Goal: Information Seeking & Learning: Learn about a topic

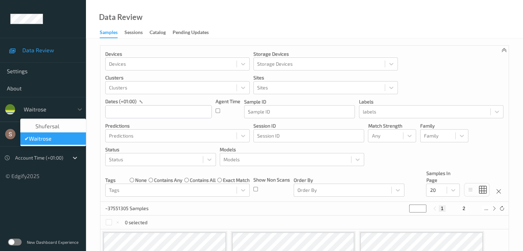
click at [71, 109] on div "waitrose" at bounding box center [46, 109] width 53 height 11
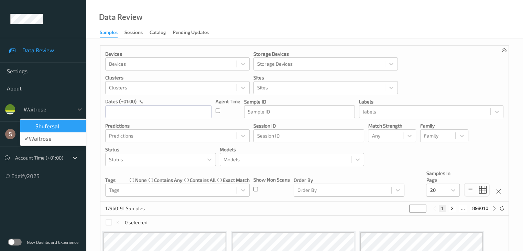
click at [60, 129] on div "shufersal" at bounding box center [52, 126] width 57 height 7
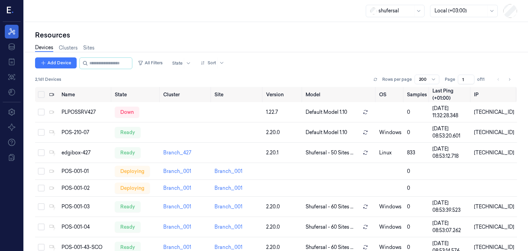
click at [9, 28] on icon at bounding box center [12, 31] width 8 height 8
click at [9, 4] on div at bounding box center [12, 11] width 18 height 22
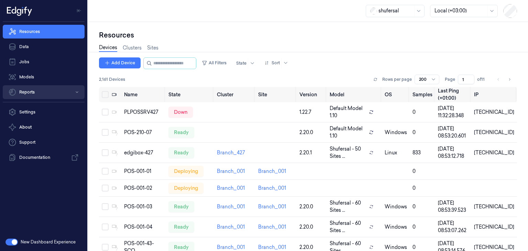
click at [35, 94] on button "Reports" at bounding box center [44, 92] width 82 height 14
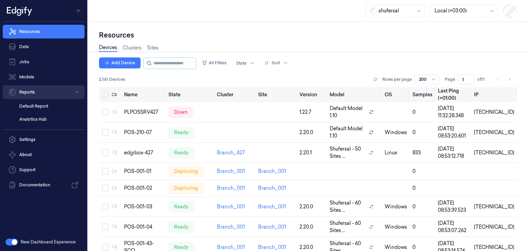
click at [35, 94] on button "Reports" at bounding box center [44, 92] width 82 height 14
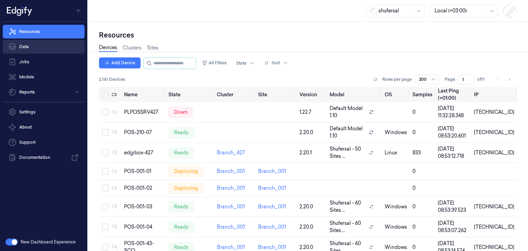
click at [49, 46] on link "Data" at bounding box center [44, 47] width 82 height 14
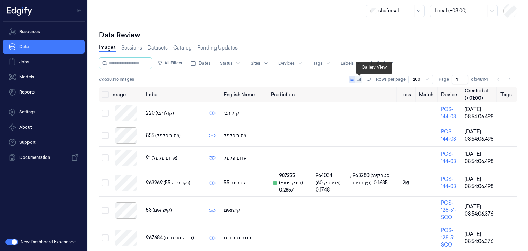
click at [360, 79] on icon at bounding box center [358, 79] width 3 height 3
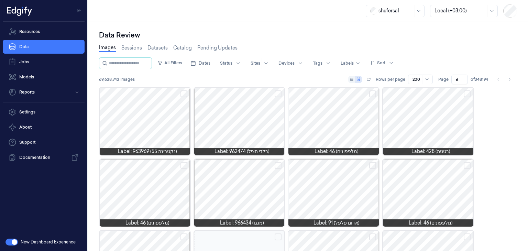
click at [459, 79] on input "6" at bounding box center [459, 80] width 16 height 10
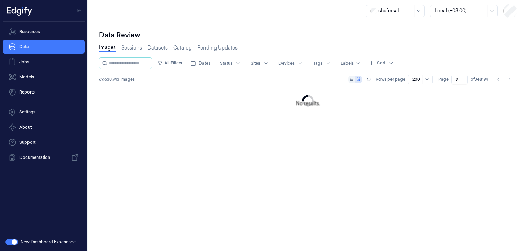
type input "7"
click at [459, 79] on input "7" at bounding box center [459, 80] width 16 height 10
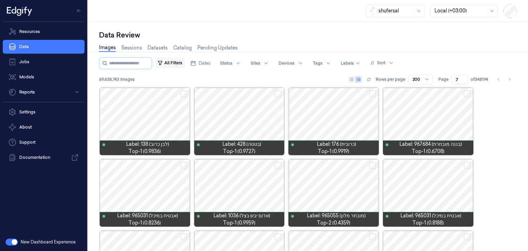
click at [183, 59] on button "All Filters" at bounding box center [170, 62] width 30 height 11
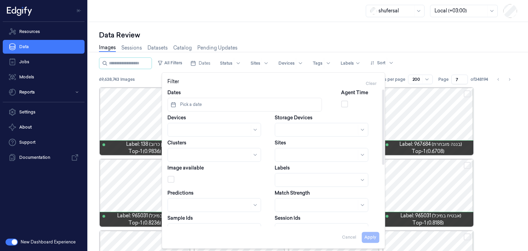
click at [210, 107] on button "Pick a date" at bounding box center [244, 105] width 154 height 14
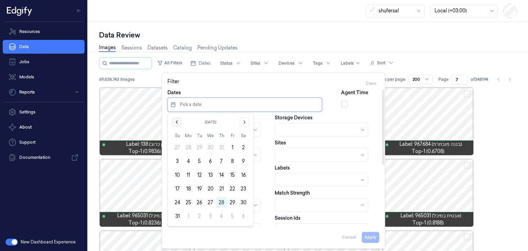
click at [177, 123] on icon "Go to the Previous Month" at bounding box center [176, 121] width 5 height 5
click at [199, 146] on button "1" at bounding box center [199, 147] width 11 height 11
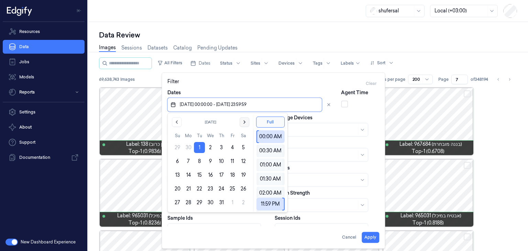
click at [243, 123] on icon "Go to the Next Month" at bounding box center [244, 121] width 5 height 5
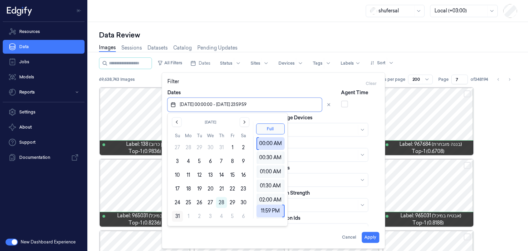
click at [176, 215] on button "31" at bounding box center [177, 216] width 11 height 11
type input "01/07/2025 00:00:00 - 31/08/2025 23:59:59"
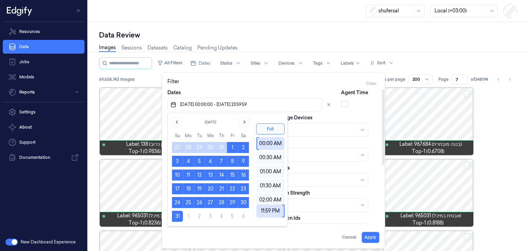
click at [324, 116] on div "Storage Devices" at bounding box center [327, 125] width 104 height 22
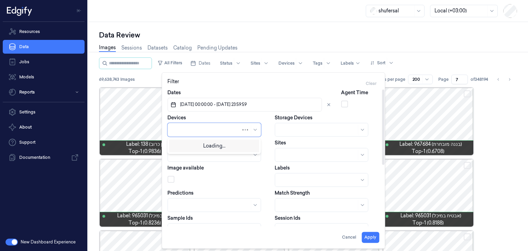
click at [212, 134] on div at bounding box center [213, 130] width 93 height 14
type input "144"
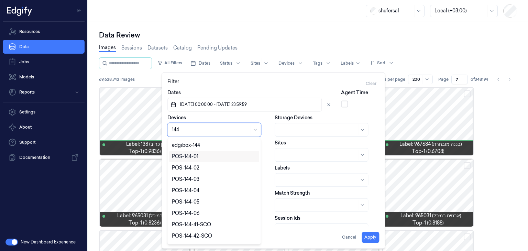
click at [207, 157] on div "POS-144-01" at bounding box center [214, 156] width 85 height 7
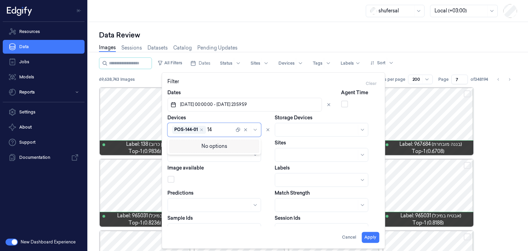
type input "144"
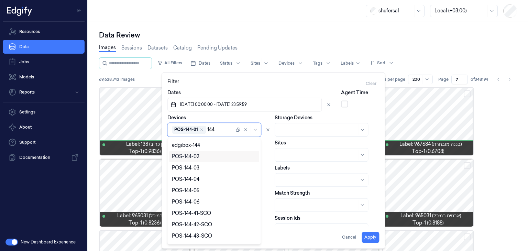
click at [207, 160] on div "POS-144-02" at bounding box center [214, 156] width 85 height 7
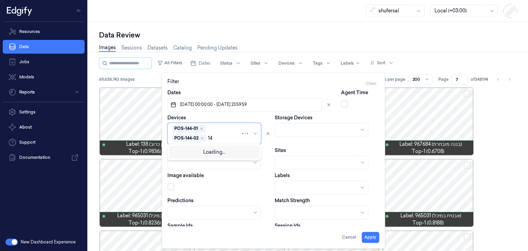
type input "144"
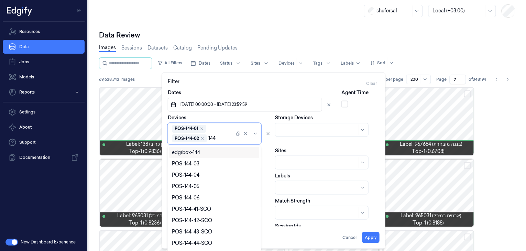
click at [207, 160] on div "POS-144-03" at bounding box center [214, 163] width 90 height 11
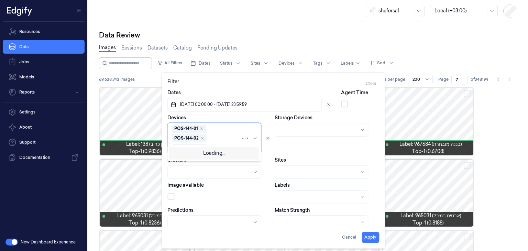
type input "144"
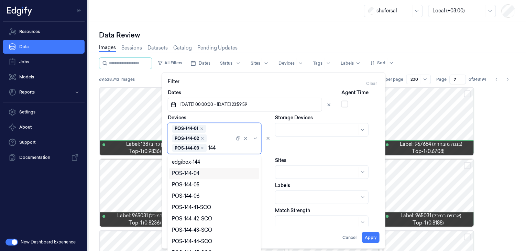
click at [207, 175] on div "POS-144-04" at bounding box center [214, 173] width 85 height 7
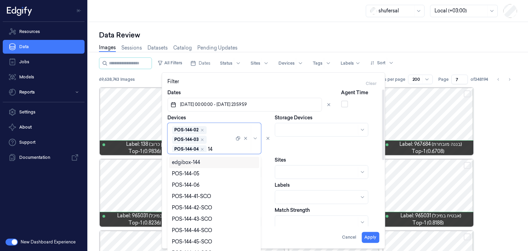
type input "144"
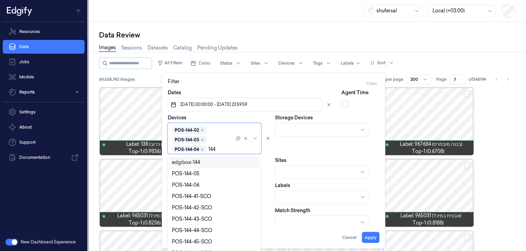
click at [207, 175] on div "POS-144-05" at bounding box center [214, 173] width 85 height 7
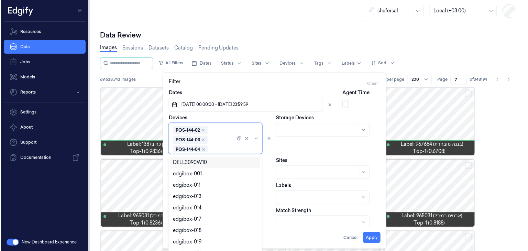
scroll to position [18, 0]
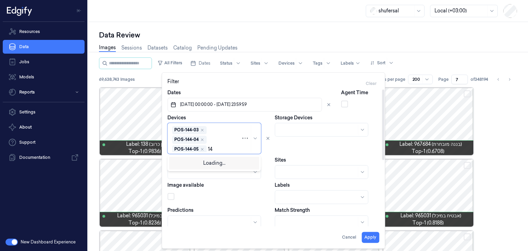
type input "144"
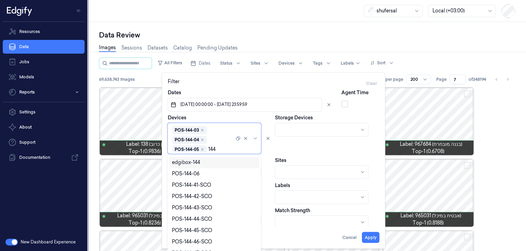
click at [207, 175] on div "POS-144-06" at bounding box center [214, 173] width 85 height 7
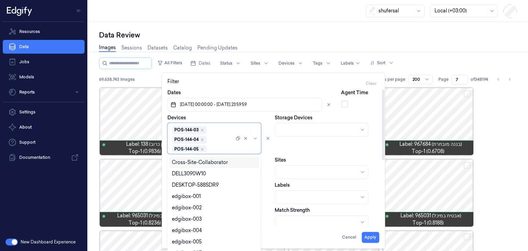
click at [264, 163] on div "Clusters" at bounding box center [219, 167] width 104 height 22
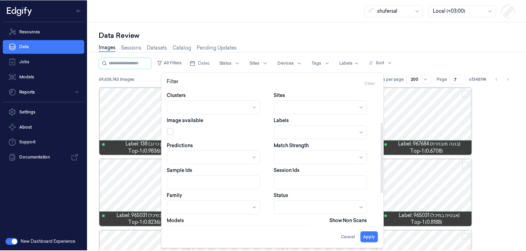
scroll to position [59, 0]
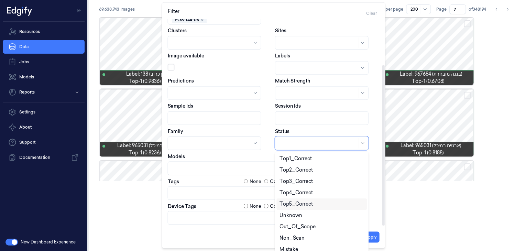
click at [286, 181] on body "Resources Data Jobs Models Reports Settings About Support Documentation New Das…" at bounding box center [263, 55] width 526 height 251
click at [290, 248] on div "Mistake" at bounding box center [288, 249] width 19 height 7
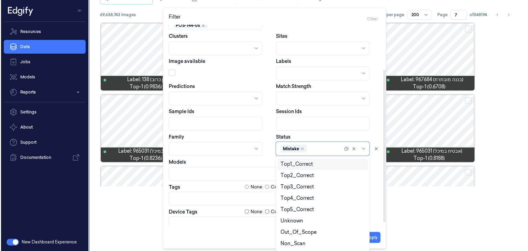
scroll to position [0, 0]
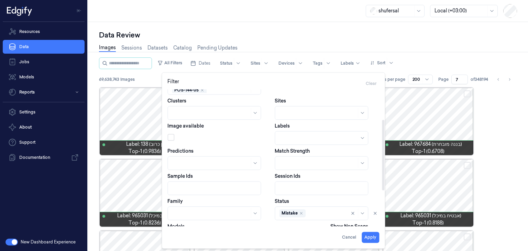
click at [265, 158] on div "Dates 01/07/2025 00:00:00 - 31/08/2025 23:59:59 Agent Time Devices POS-144-01 P…" at bounding box center [273, 162] width 212 height 265
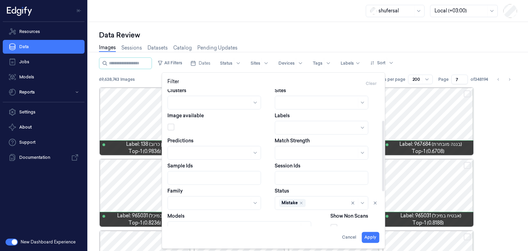
scroll to position [76, 0]
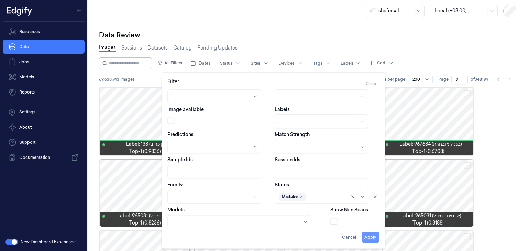
click at [368, 236] on button "Apply" at bounding box center [371, 237] width 18 height 11
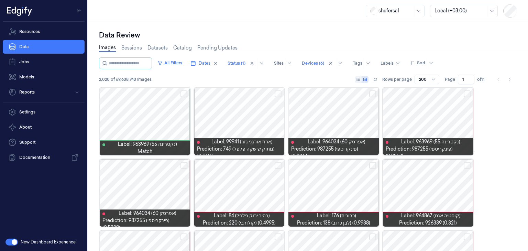
click at [469, 81] on input "1" at bounding box center [466, 80] width 16 height 10
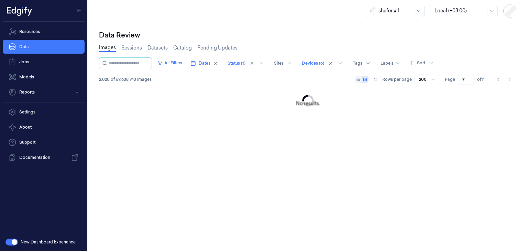
type input "7"
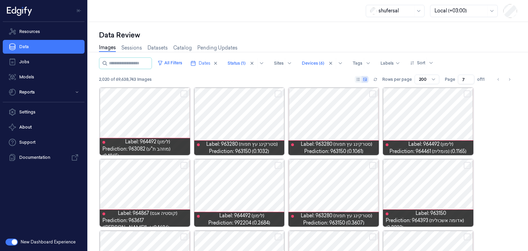
click at [356, 80] on button at bounding box center [362, 79] width 14 height 7
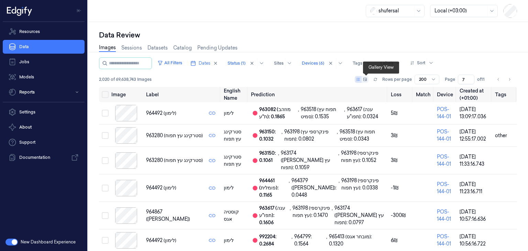
click at [365, 79] on icon at bounding box center [365, 79] width 4 height 4
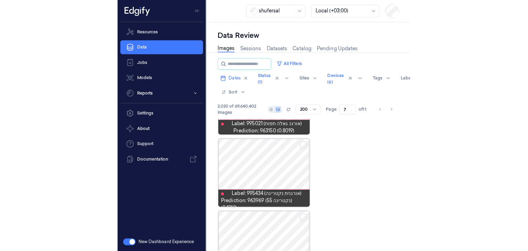
scroll to position [3412, 0]
